Goal: Task Accomplishment & Management: Manage account settings

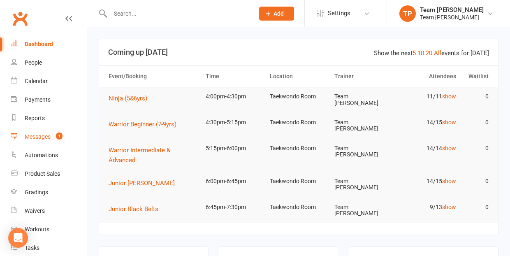
click at [37, 137] on div "Messages" at bounding box center [38, 136] width 26 height 7
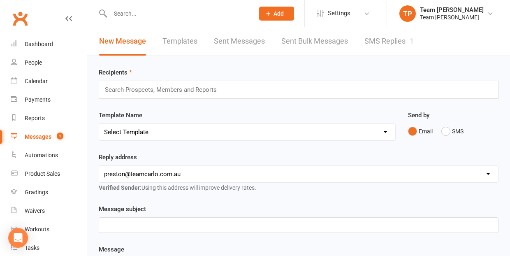
click at [385, 40] on link "SMS Replies 1" at bounding box center [388, 41] width 49 height 28
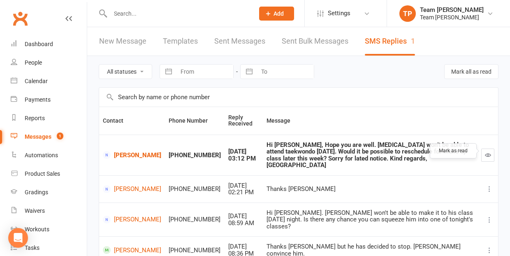
click at [489, 152] on icon "button" at bounding box center [488, 155] width 6 height 6
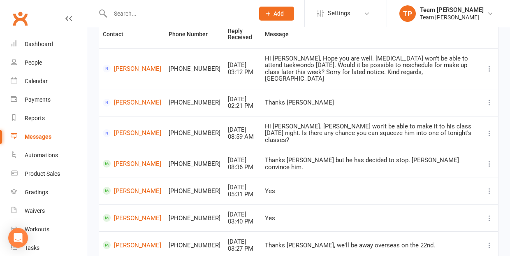
scroll to position [88, 0]
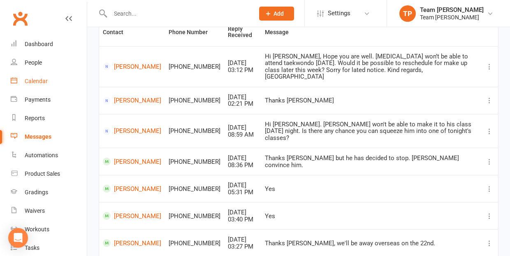
click at [38, 80] on div "Calendar" at bounding box center [36, 81] width 23 height 7
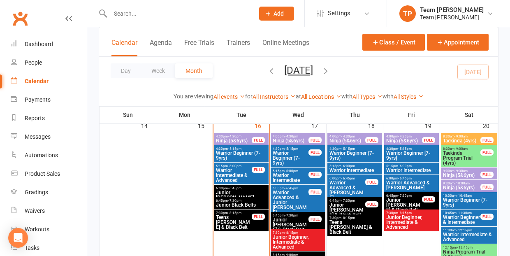
scroll to position [379, 0]
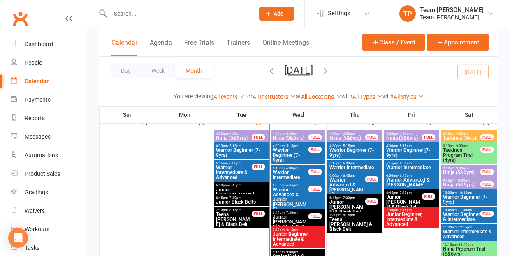
click at [232, 132] on span "- 4:30pm" at bounding box center [235, 134] width 14 height 4
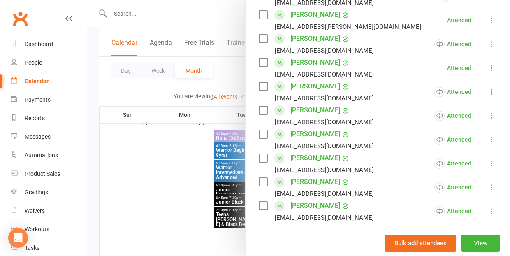
scroll to position [198, 0]
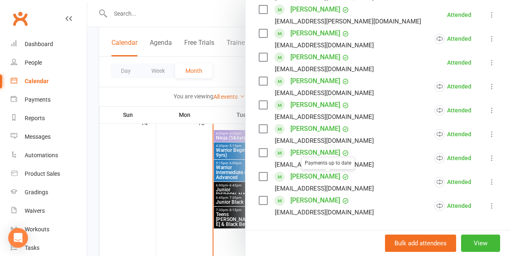
click at [310, 176] on link "[PERSON_NAME]" at bounding box center [315, 176] width 50 height 13
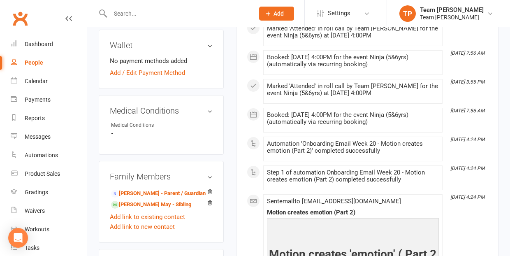
scroll to position [443, 0]
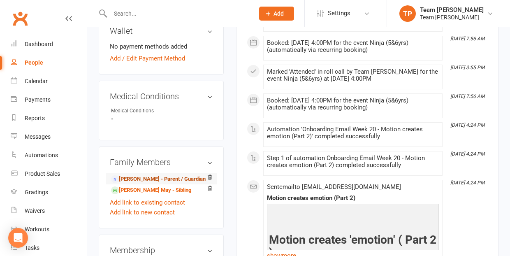
click at [147, 175] on link "[PERSON_NAME] - Parent / Guardian" at bounding box center [158, 179] width 95 height 9
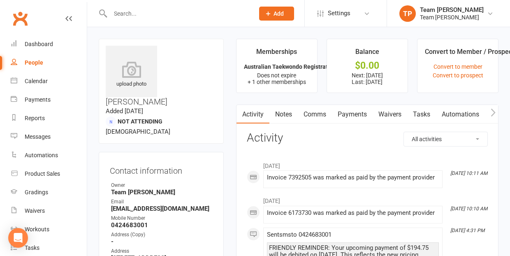
click at [321, 114] on link "Comms" at bounding box center [315, 114] width 34 height 19
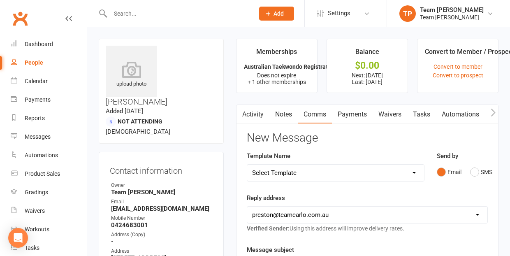
select select "21"
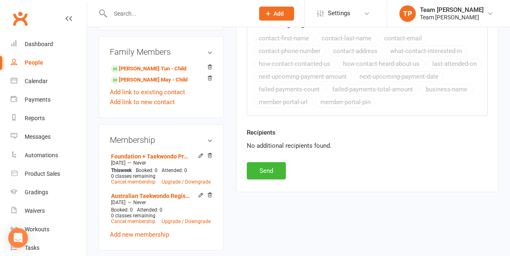
scroll to position [392, 0]
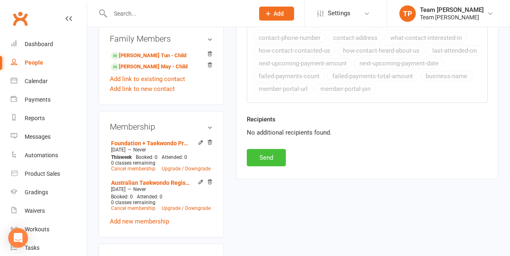
click at [268, 159] on button "Send" at bounding box center [266, 157] width 39 height 17
select select
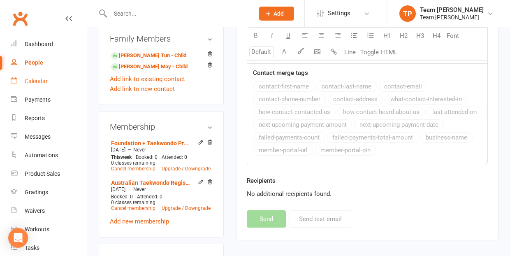
click at [39, 80] on div "Calendar" at bounding box center [36, 81] width 23 height 7
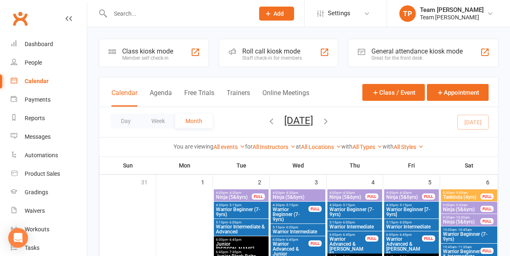
click at [40, 193] on div "Gradings" at bounding box center [36, 192] width 23 height 7
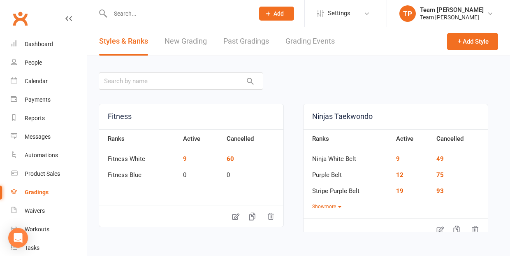
click at [303, 42] on link "Grading Events" at bounding box center [309, 41] width 49 height 28
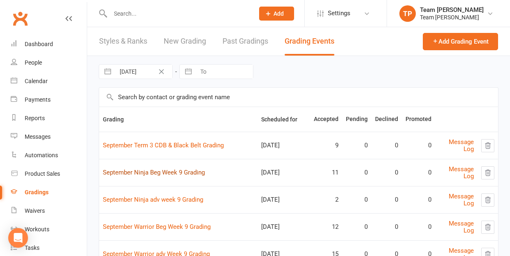
click at [171, 172] on link "September Ninja Beg Week 9 Grading" at bounding box center [154, 172] width 102 height 7
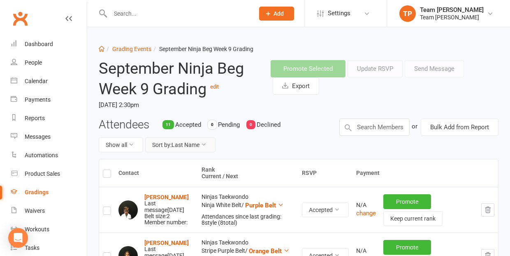
click at [192, 141] on button "Sort by: Last Name" at bounding box center [180, 144] width 70 height 15
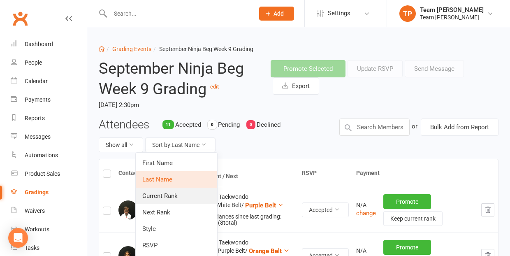
click at [171, 195] on link "Current Rank" at bounding box center [176, 195] width 81 height 16
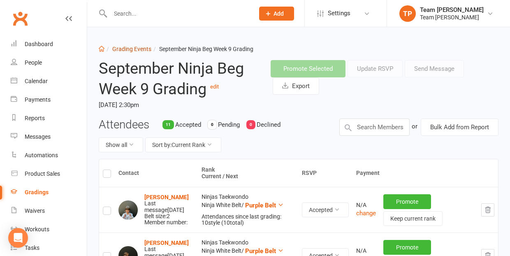
click at [135, 49] on link "Grading Events" at bounding box center [131, 49] width 39 height 7
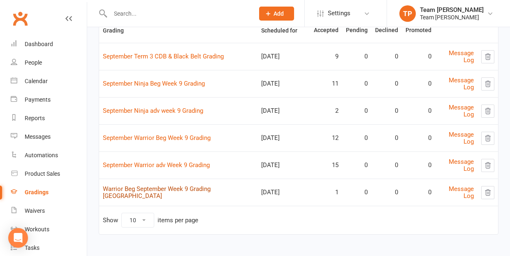
scroll to position [88, 0]
click at [180, 111] on link "September Ninja adv week 9 Grading" at bounding box center [153, 110] width 100 height 7
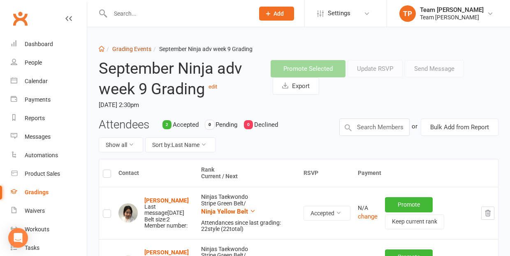
click at [130, 50] on link "Grading Events" at bounding box center [131, 49] width 39 height 7
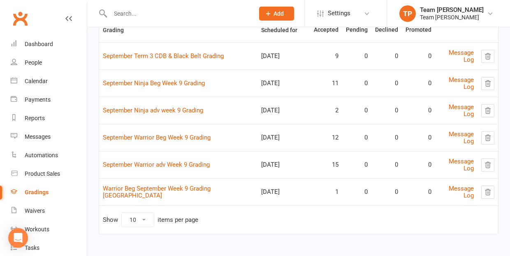
scroll to position [88, 0]
click at [147, 136] on link "September Warrior Beg Week 9 Grading" at bounding box center [157, 137] width 108 height 7
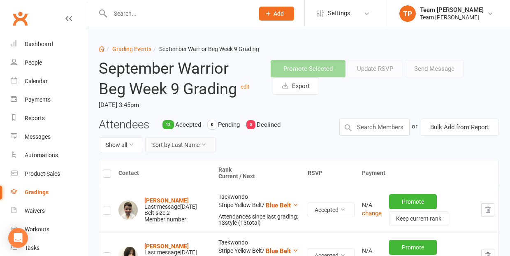
click at [187, 142] on button "Sort by: Last Name" at bounding box center [180, 144] width 70 height 15
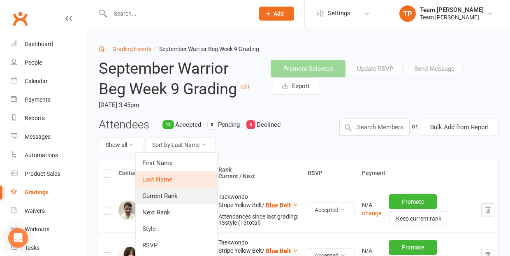
click at [168, 196] on link "Current Rank" at bounding box center [176, 195] width 81 height 16
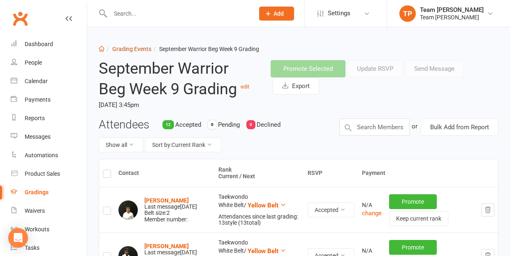
click at [124, 48] on link "Grading Events" at bounding box center [131, 49] width 39 height 7
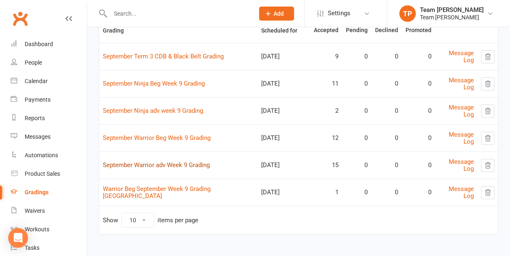
scroll to position [88, 0]
click at [141, 164] on link "September Warrior adv Week 9 Grading" at bounding box center [156, 165] width 107 height 7
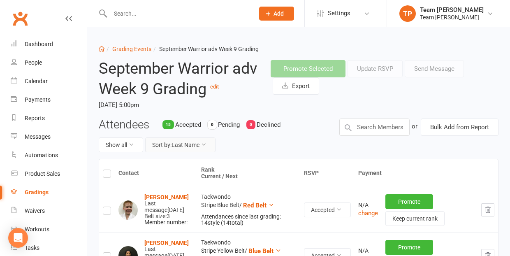
click at [181, 144] on button "Sort by: Last Name" at bounding box center [180, 144] width 70 height 15
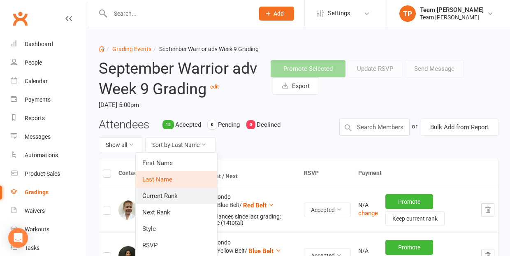
click at [181, 194] on link "Current Rank" at bounding box center [176, 195] width 81 height 16
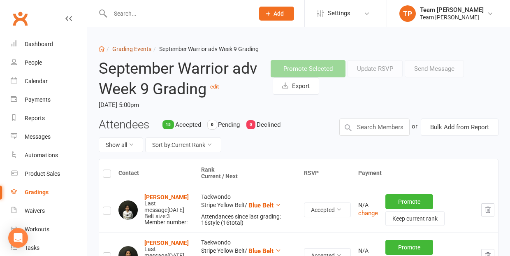
click at [131, 48] on link "Grading Events" at bounding box center [131, 49] width 39 height 7
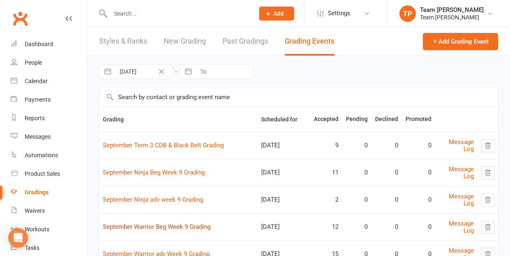
click at [166, 225] on link "September Warrior Beg Week 9 Grading" at bounding box center [157, 226] width 108 height 7
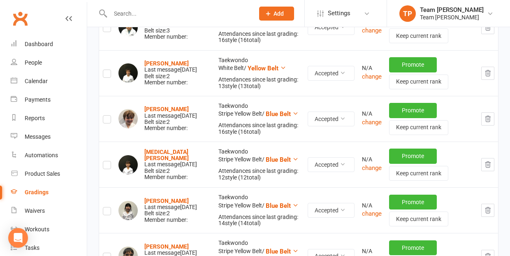
scroll to position [270, 0]
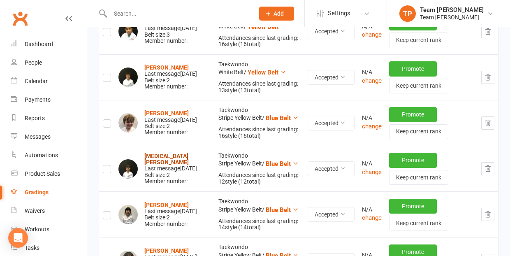
click at [163, 159] on strong "[MEDICAL_DATA][PERSON_NAME]" at bounding box center [166, 159] width 44 height 13
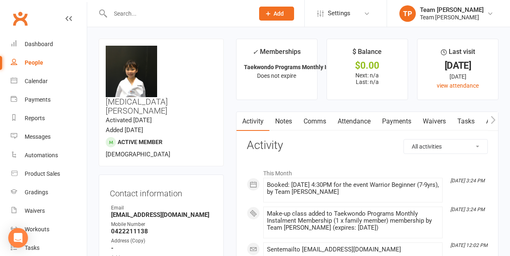
click at [355, 123] on link "Attendance" at bounding box center [354, 121] width 44 height 19
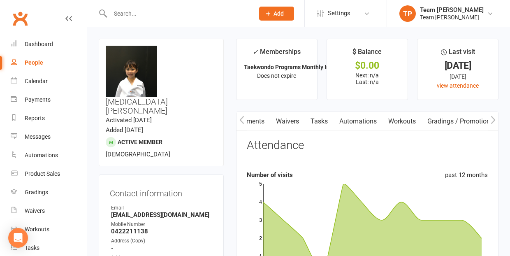
scroll to position [0, 222]
click at [399, 122] on link "Gradings / Promotions" at bounding box center [385, 121] width 78 height 19
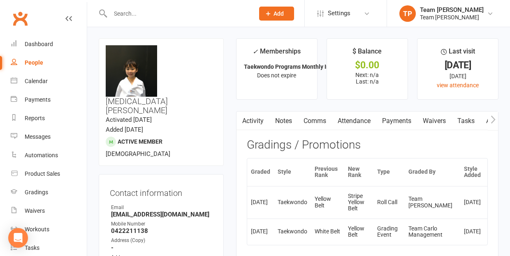
click at [358, 121] on link "Attendance" at bounding box center [354, 120] width 44 height 19
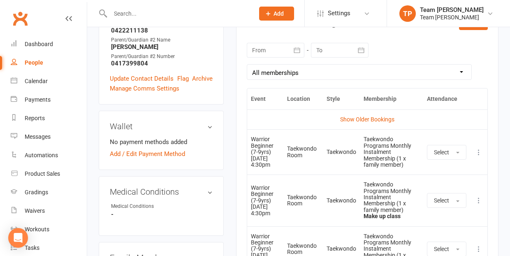
scroll to position [361, 0]
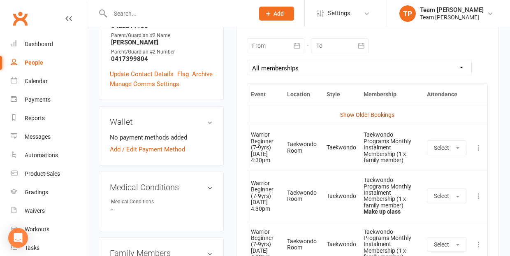
click at [361, 112] on link "Show Older Bookings" at bounding box center [367, 114] width 54 height 7
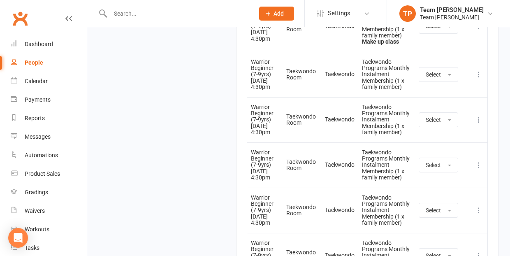
scroll to position [3344, 0]
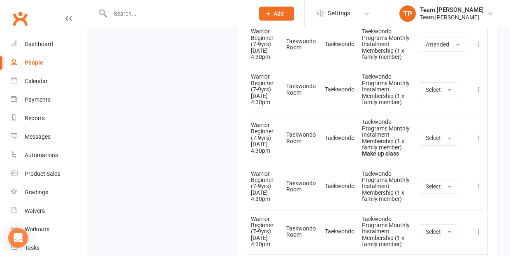
scroll to position [3249, 0]
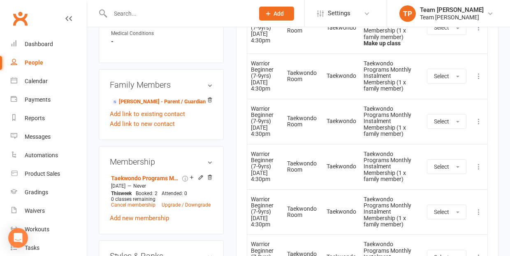
scroll to position [506, 0]
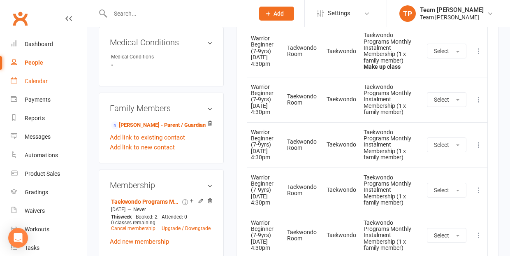
click at [37, 80] on div "Calendar" at bounding box center [36, 81] width 23 height 7
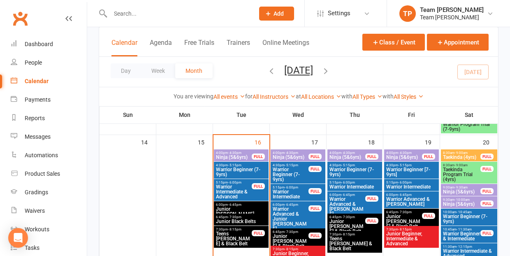
scroll to position [358, 0]
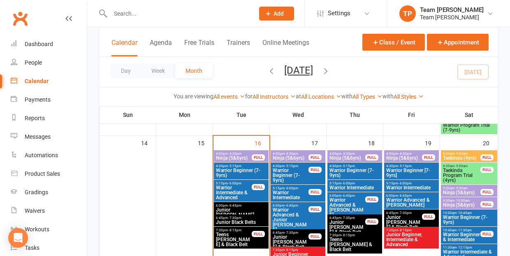
click at [242, 168] on span "Warrior Beginner (7-9yrs)" at bounding box center [240, 173] width 51 height 10
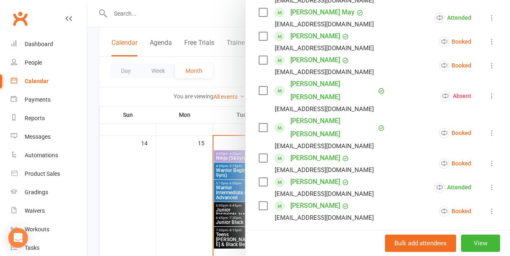
scroll to position [306, 0]
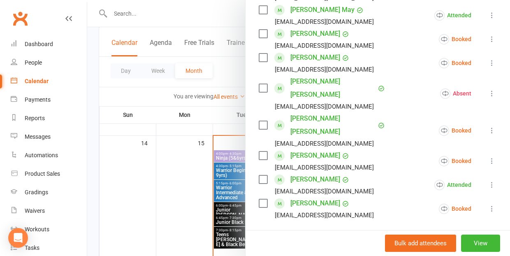
click at [130, 200] on div at bounding box center [298, 128] width 423 height 256
